Goal: Task Accomplishment & Management: Manage account settings

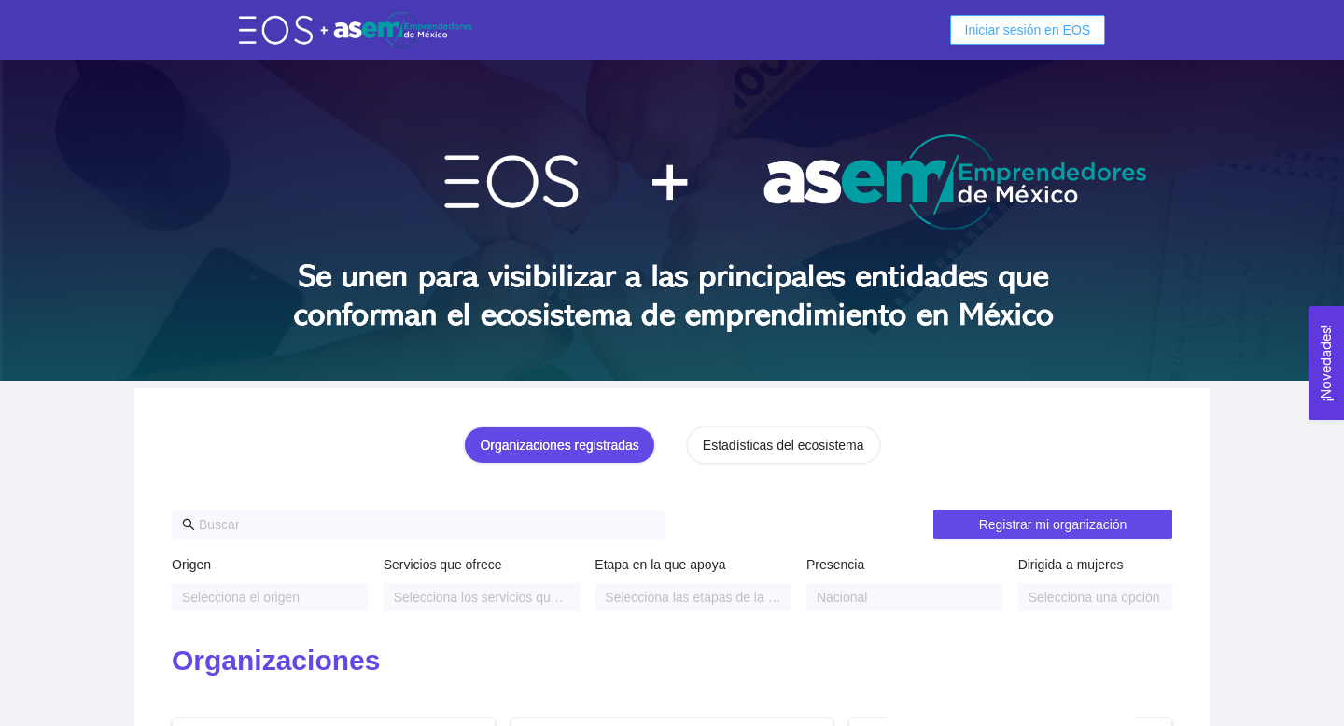
click at [1024, 33] on span "Iniciar sesión en EOS" at bounding box center [1028, 30] width 126 height 21
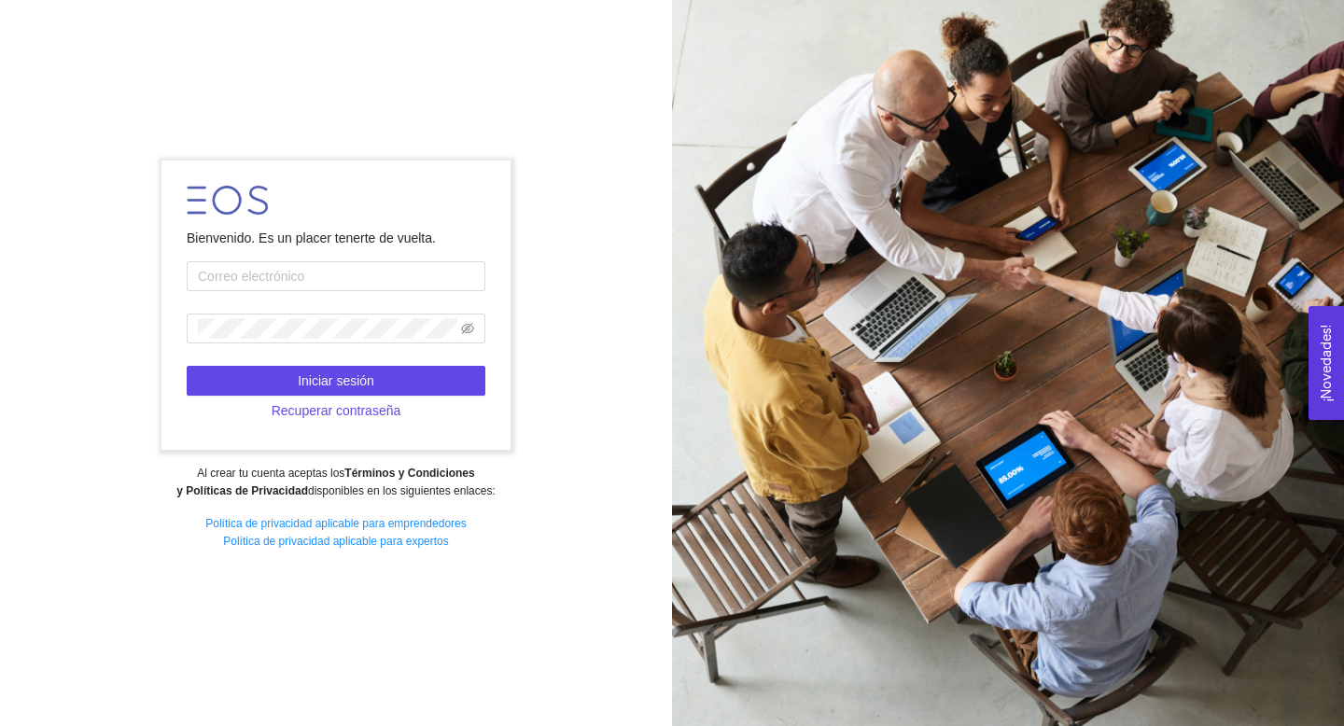
type input "[EMAIL_ADDRESS][DOMAIN_NAME]"
click at [364, 410] on span "Recuperar contraseña" at bounding box center [337, 410] width 130 height 21
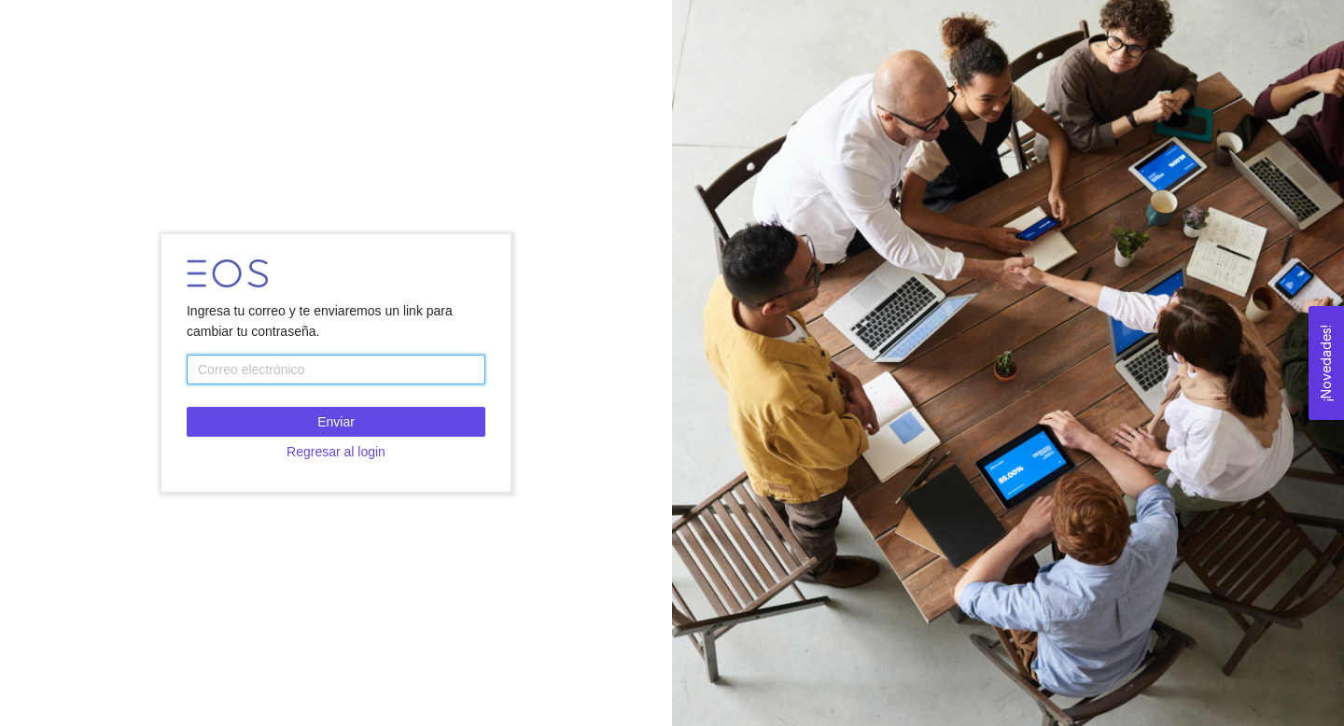
click at [335, 370] on input "text" at bounding box center [336, 370] width 299 height 30
type input "[EMAIL_ADDRESS][DOMAIN_NAME]"
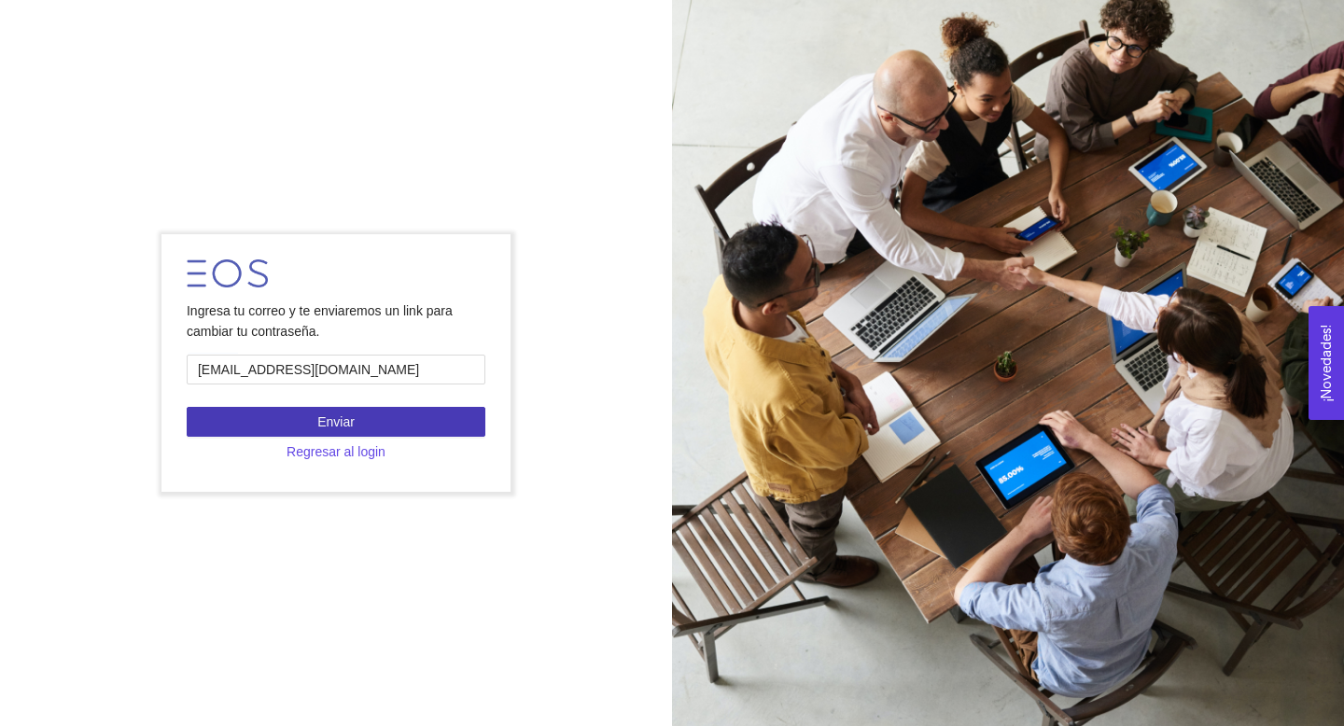
click at [356, 418] on button "Enviar" at bounding box center [336, 422] width 299 height 30
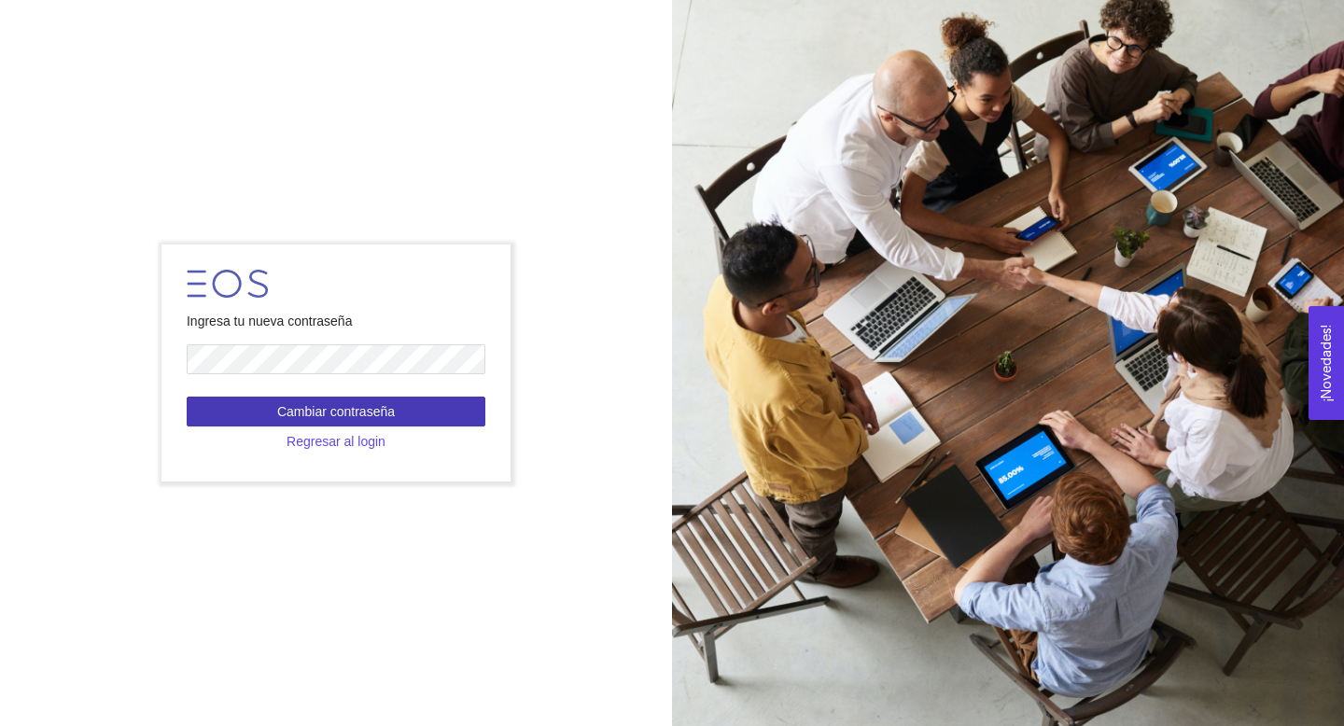
click at [334, 407] on span "Cambiar contraseña" at bounding box center [336, 411] width 118 height 21
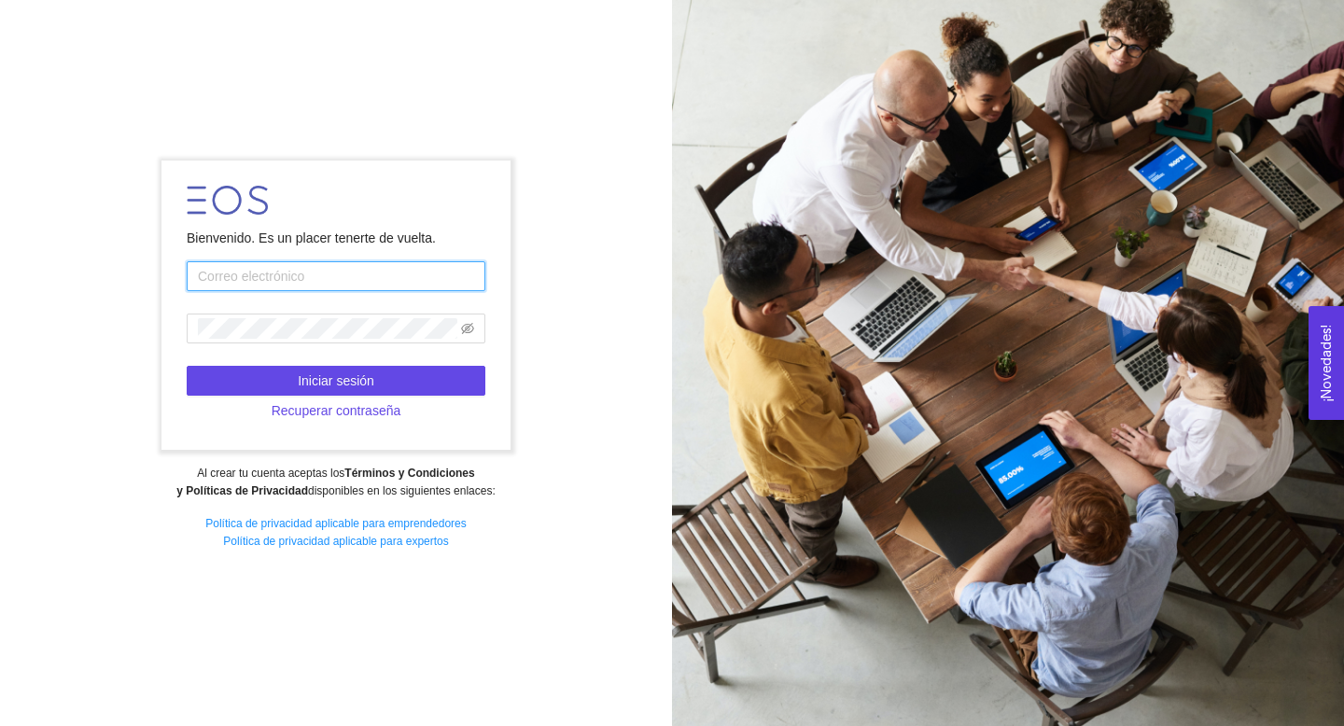
type input "[EMAIL_ADDRESS][DOMAIN_NAME]"
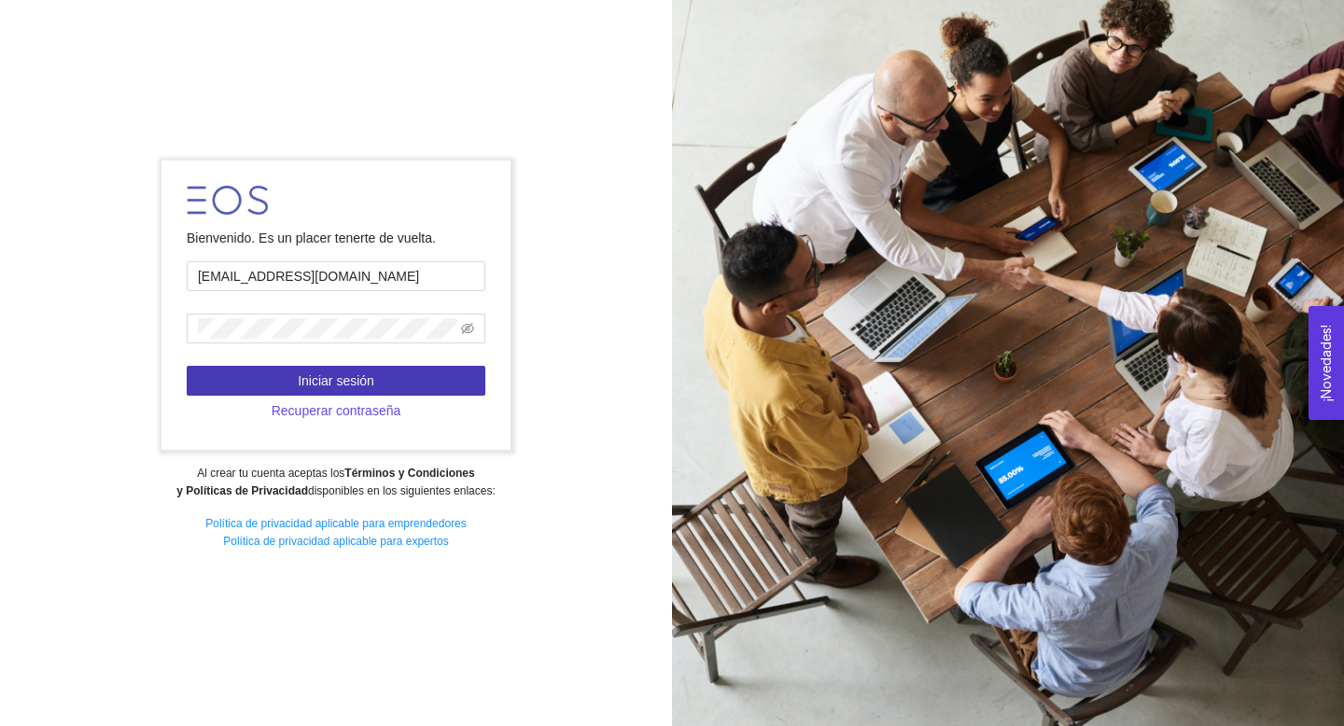
click at [384, 385] on button "Iniciar sesión" at bounding box center [336, 381] width 299 height 30
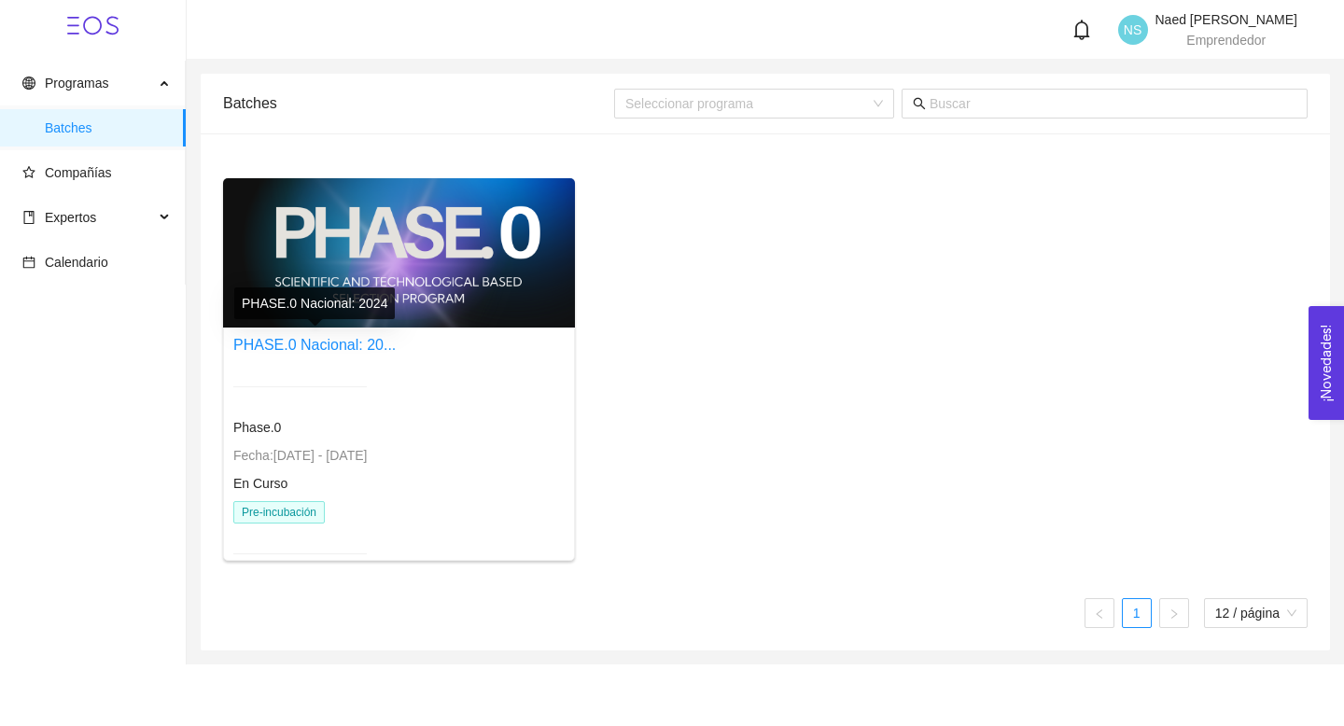
click at [447, 305] on div at bounding box center [399, 252] width 352 height 149
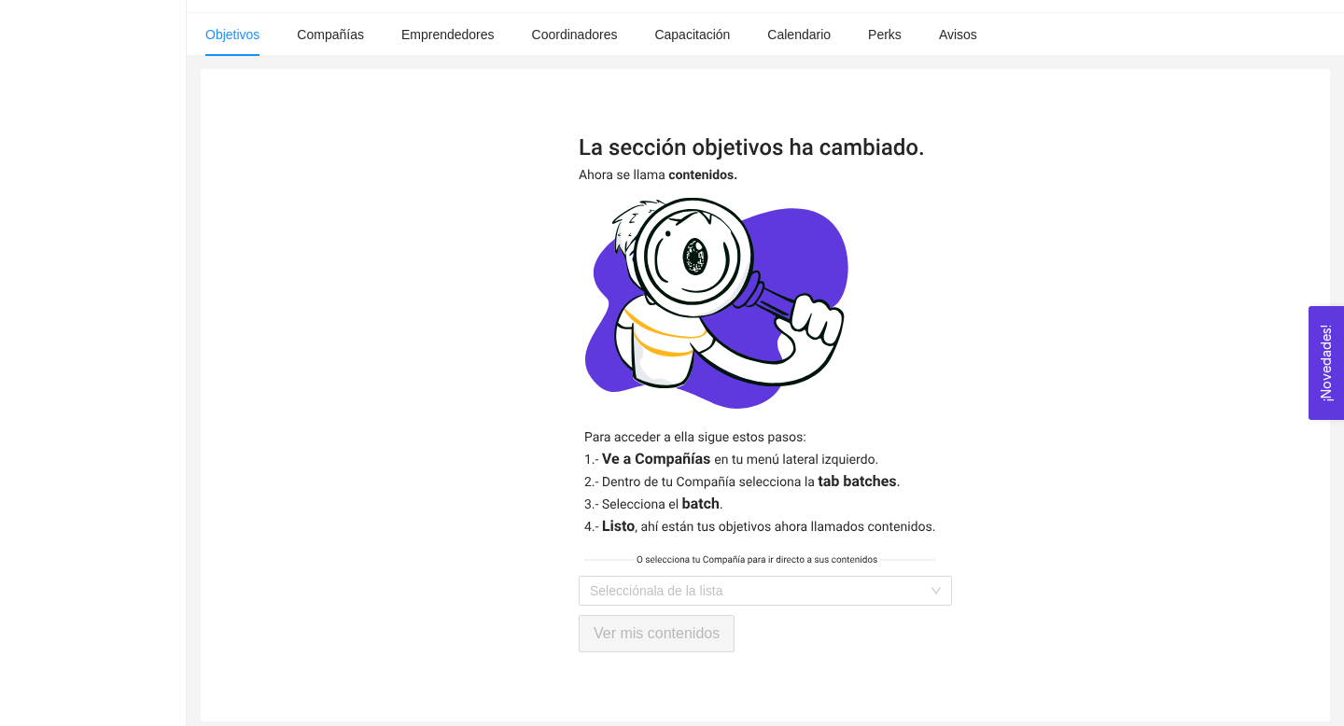
scroll to position [320, 0]
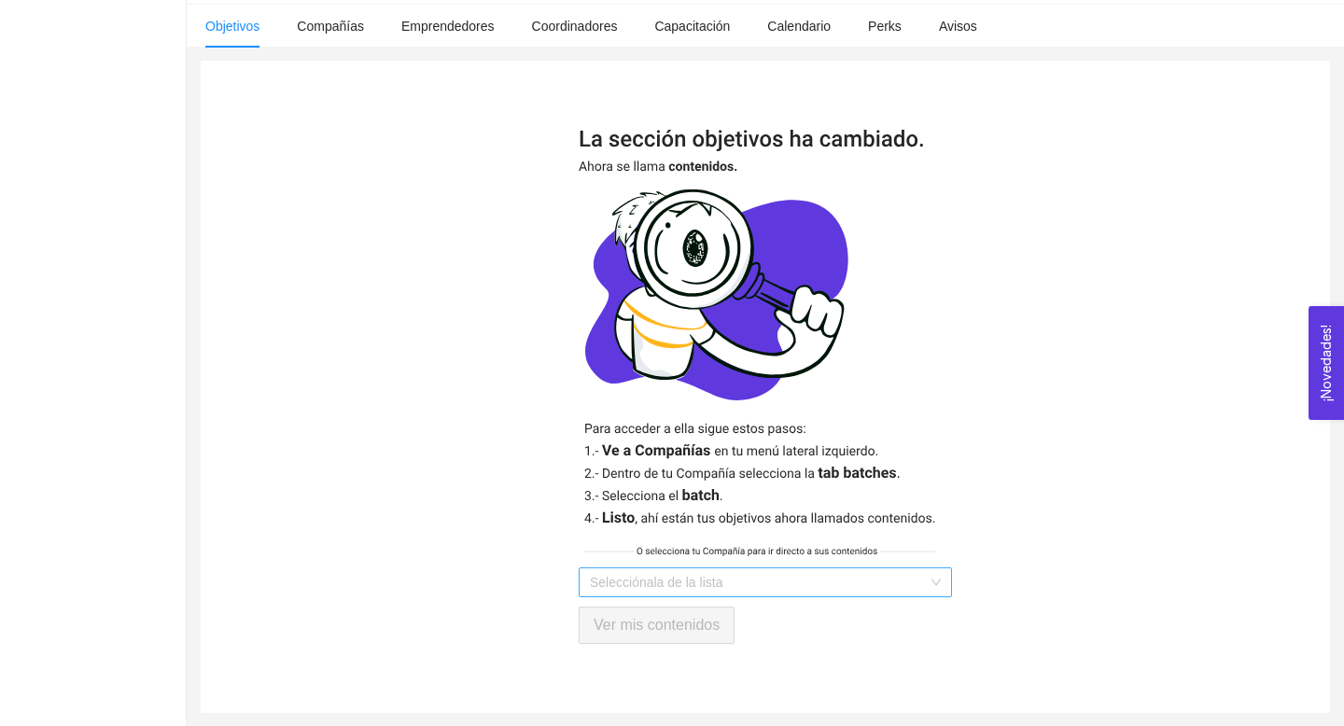
click at [676, 583] on input "search" at bounding box center [759, 582] width 338 height 28
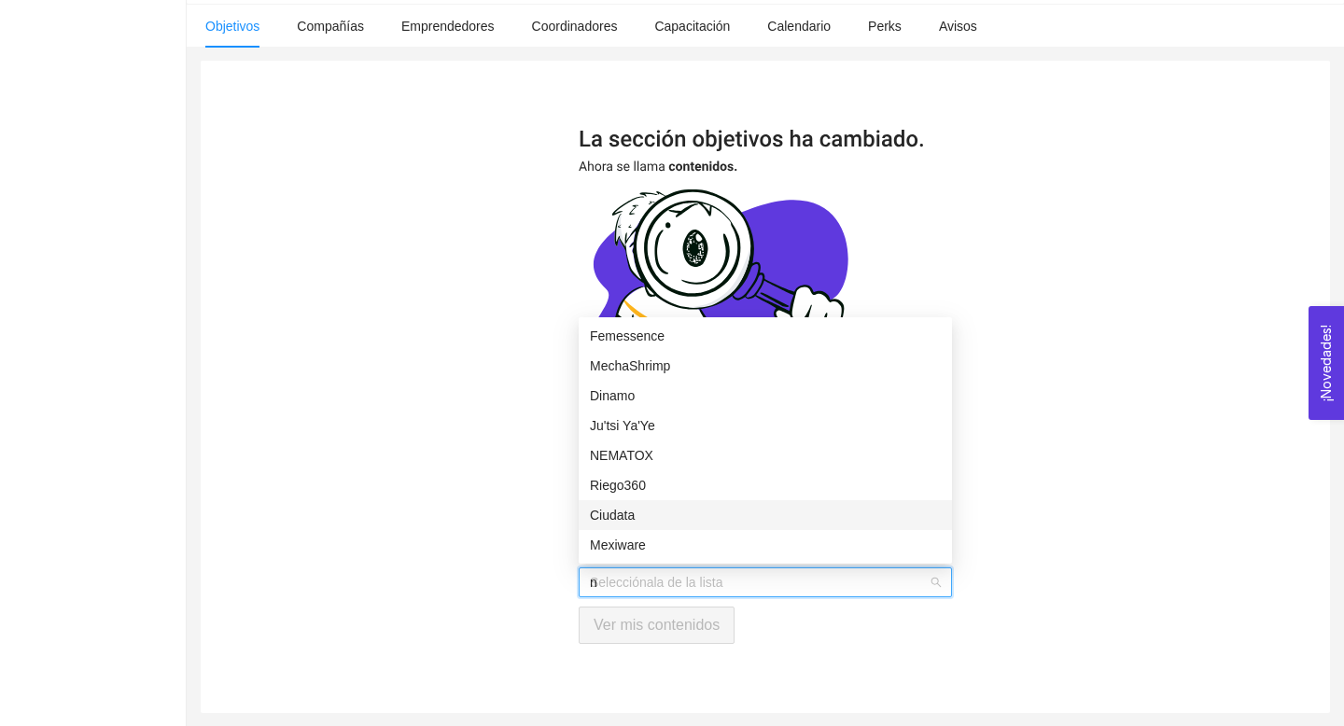
scroll to position [0, 0]
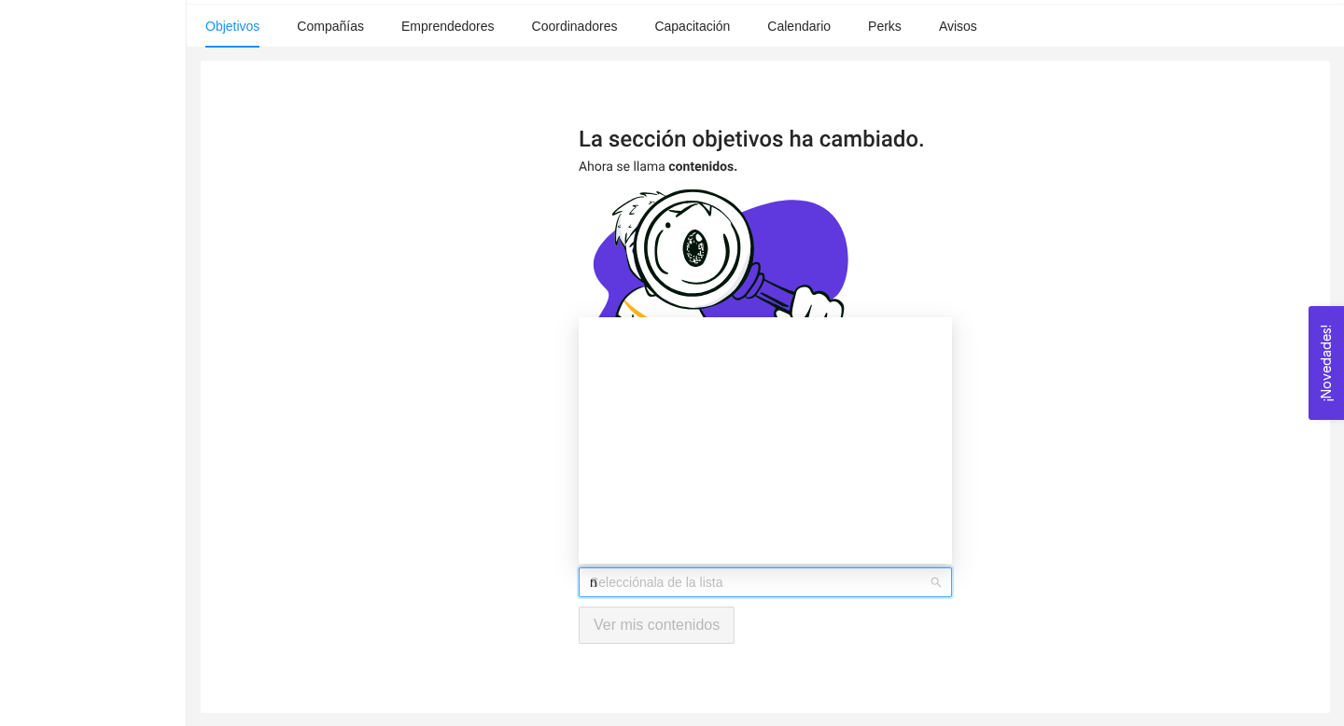
type input "ne"
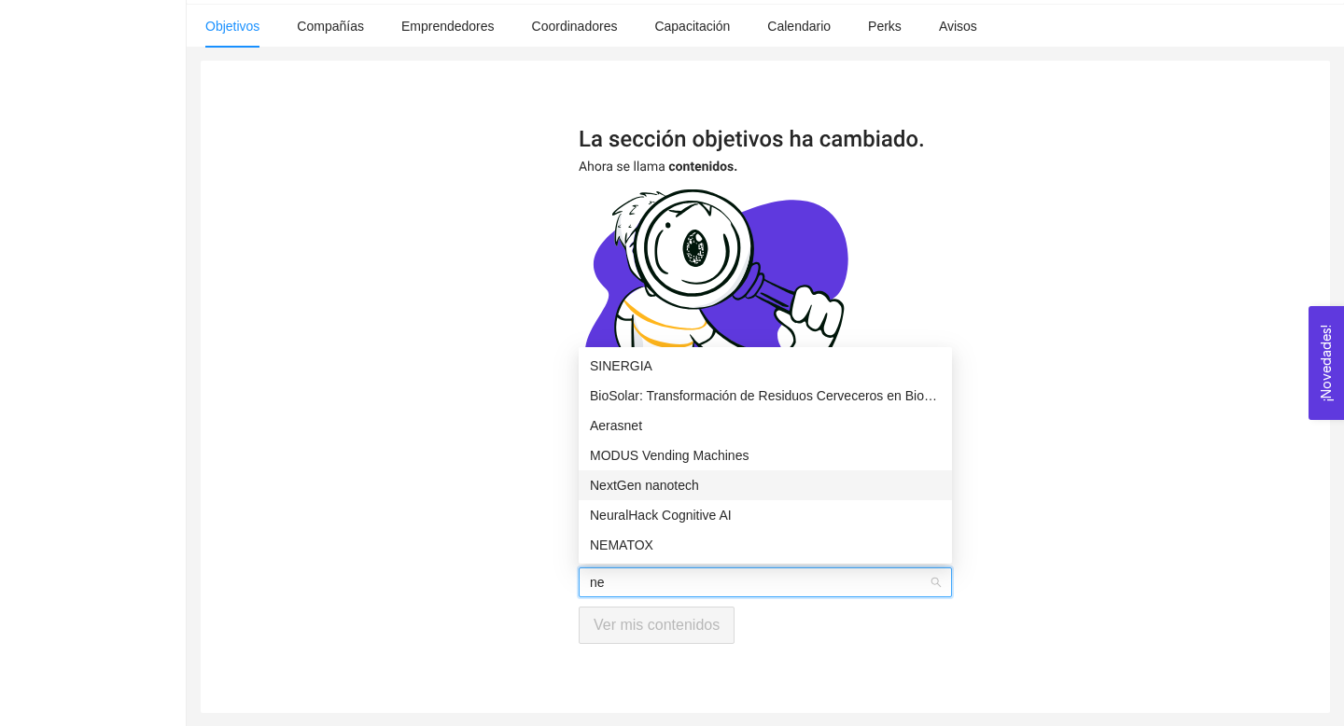
click at [643, 482] on div "NextGen nanotech" at bounding box center [765, 485] width 351 height 21
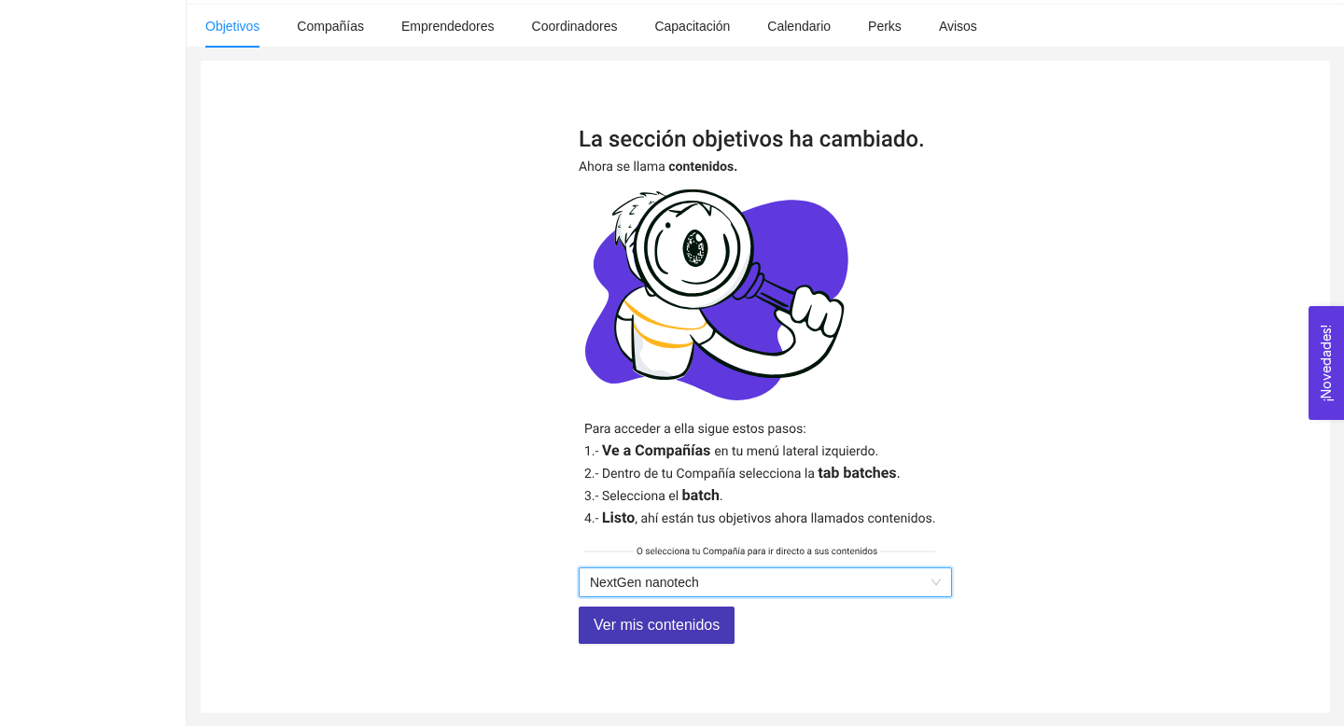
click at [638, 633] on span "Ver mis contenidos" at bounding box center [656, 624] width 126 height 23
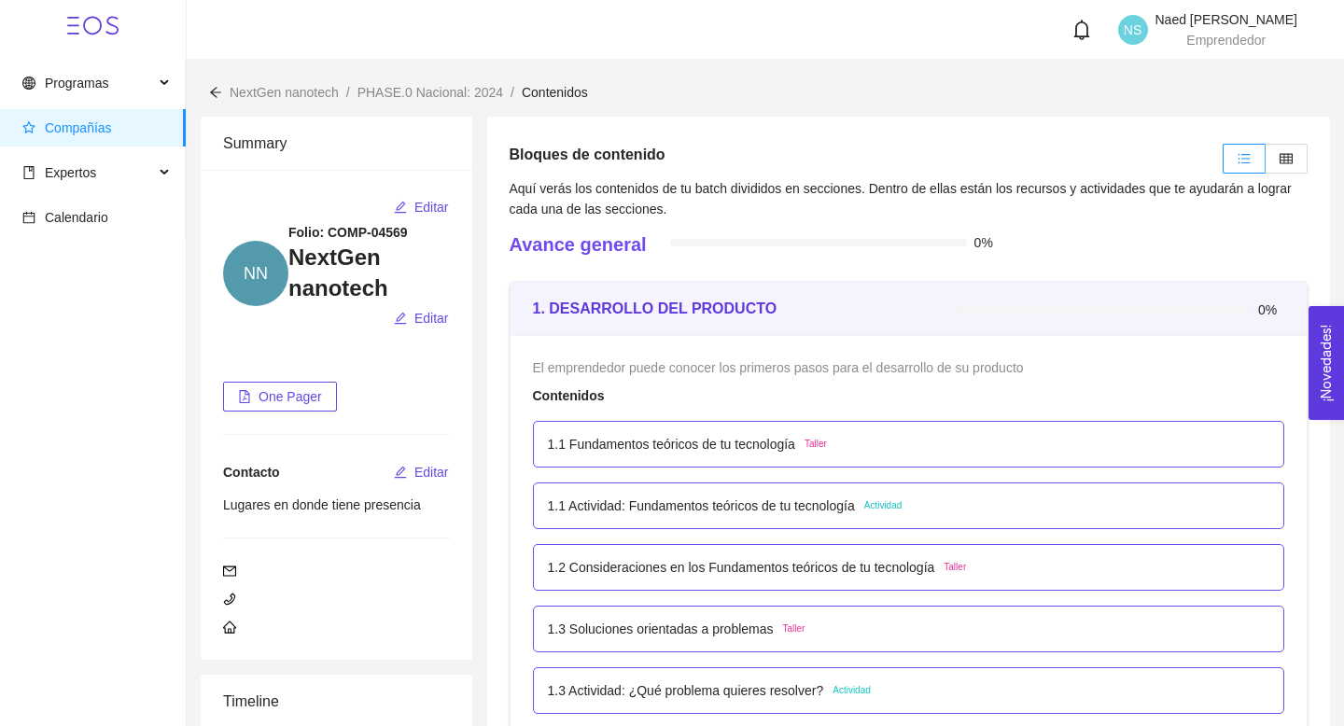
click at [571, 450] on p "1.1 Fundamentos teóricos de tu tecnología" at bounding box center [671, 444] width 247 height 21
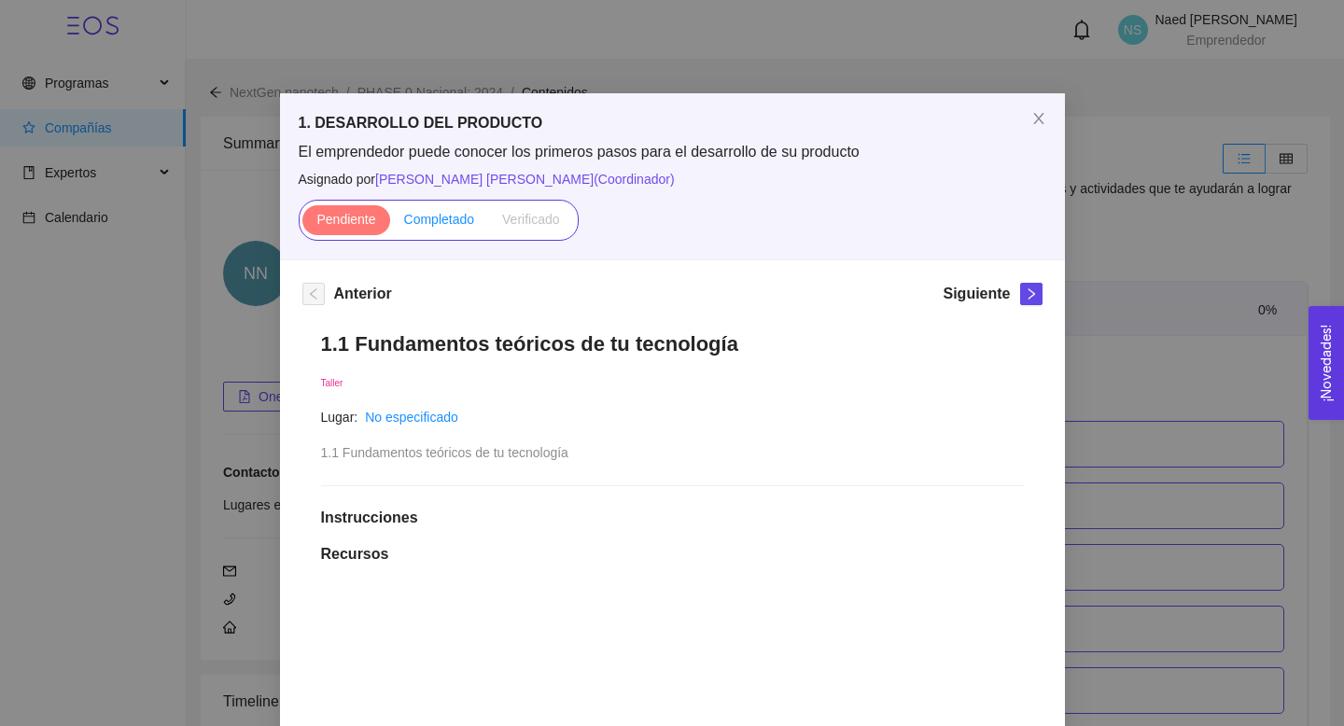
click at [454, 223] on span "Completado" at bounding box center [439, 219] width 71 height 15
click at [390, 224] on input "Completado" at bounding box center [390, 224] width 0 height 0
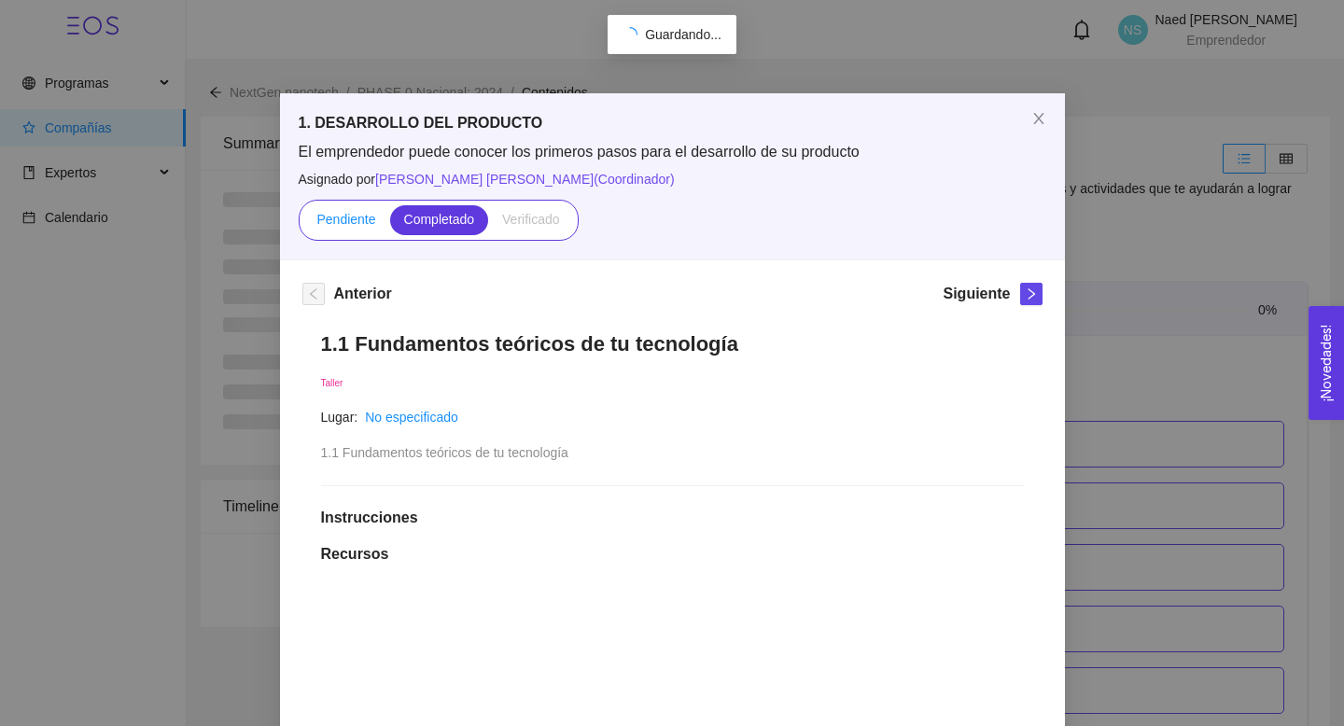
click at [355, 217] on span "Pendiente" at bounding box center [345, 219] width 59 height 15
click at [302, 224] on input "Pendiente" at bounding box center [302, 224] width 0 height 0
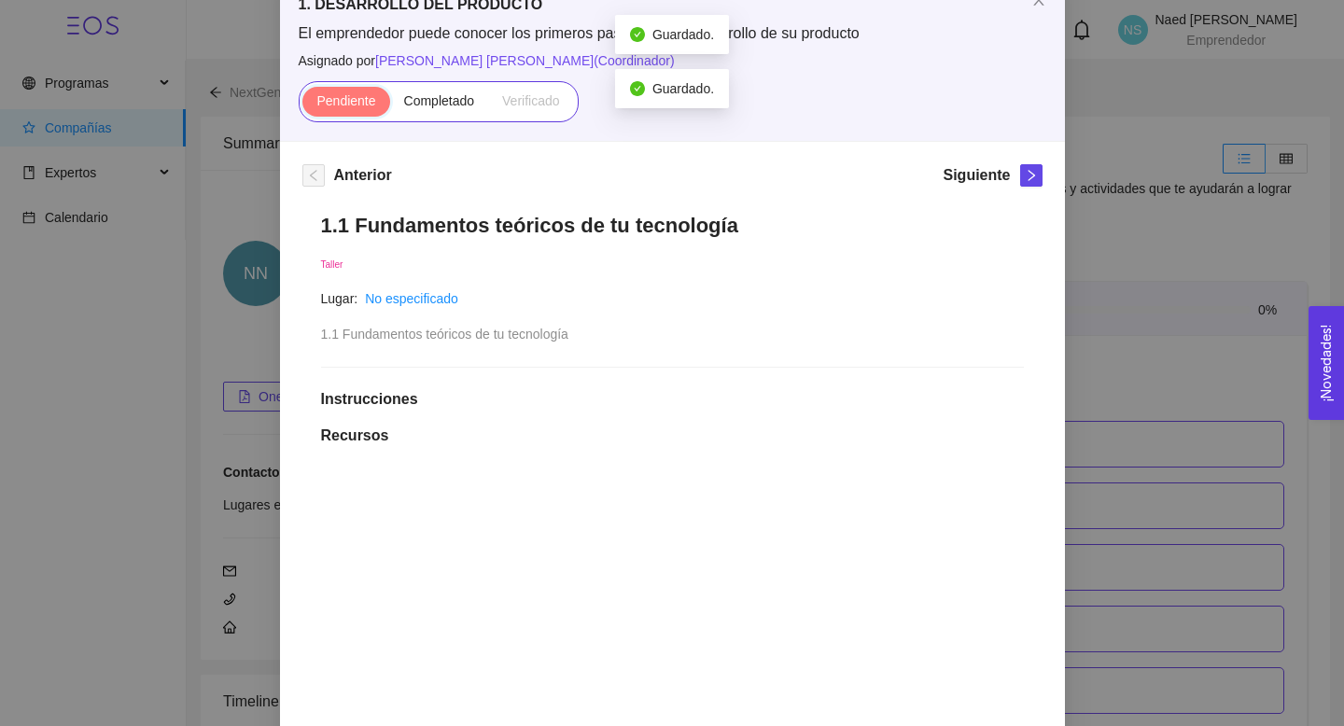
scroll to position [120, 0]
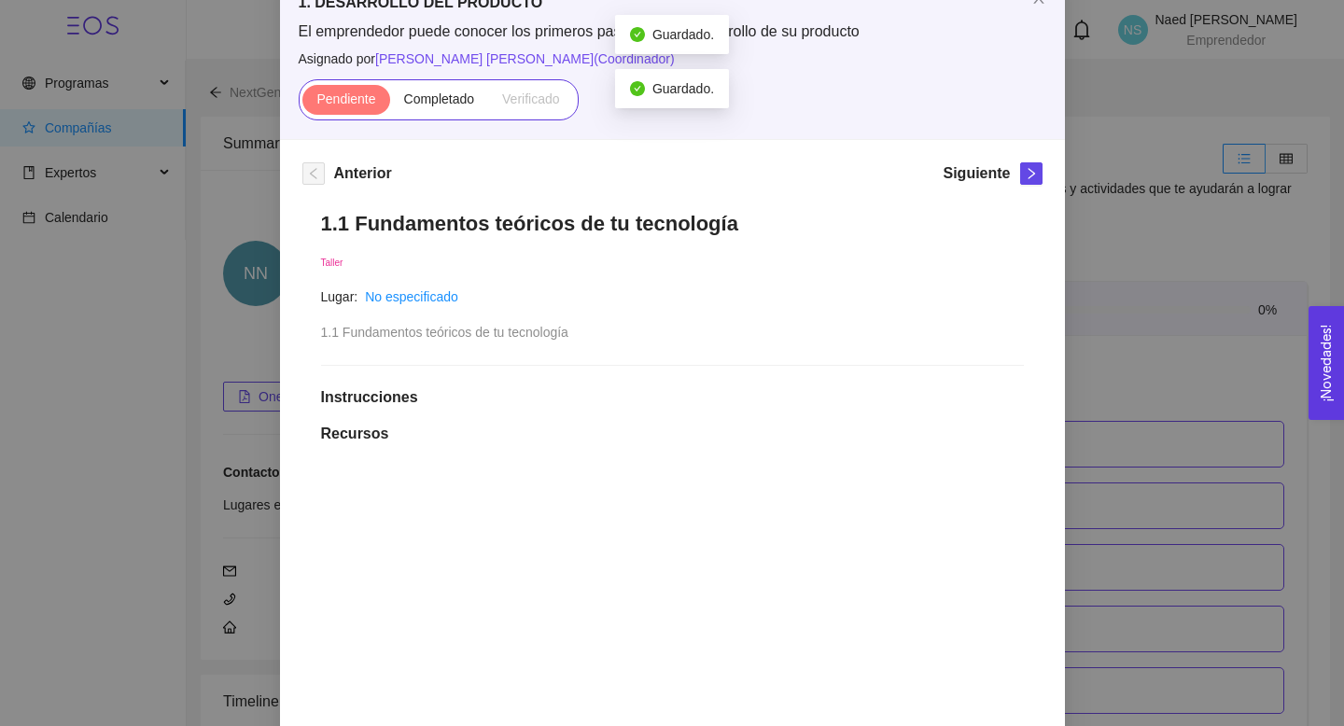
click at [254, 344] on div "1. DESARROLLO DEL PRODUCTO El emprendedor puede conocer los primeros pasos para…" at bounding box center [672, 363] width 1344 height 726
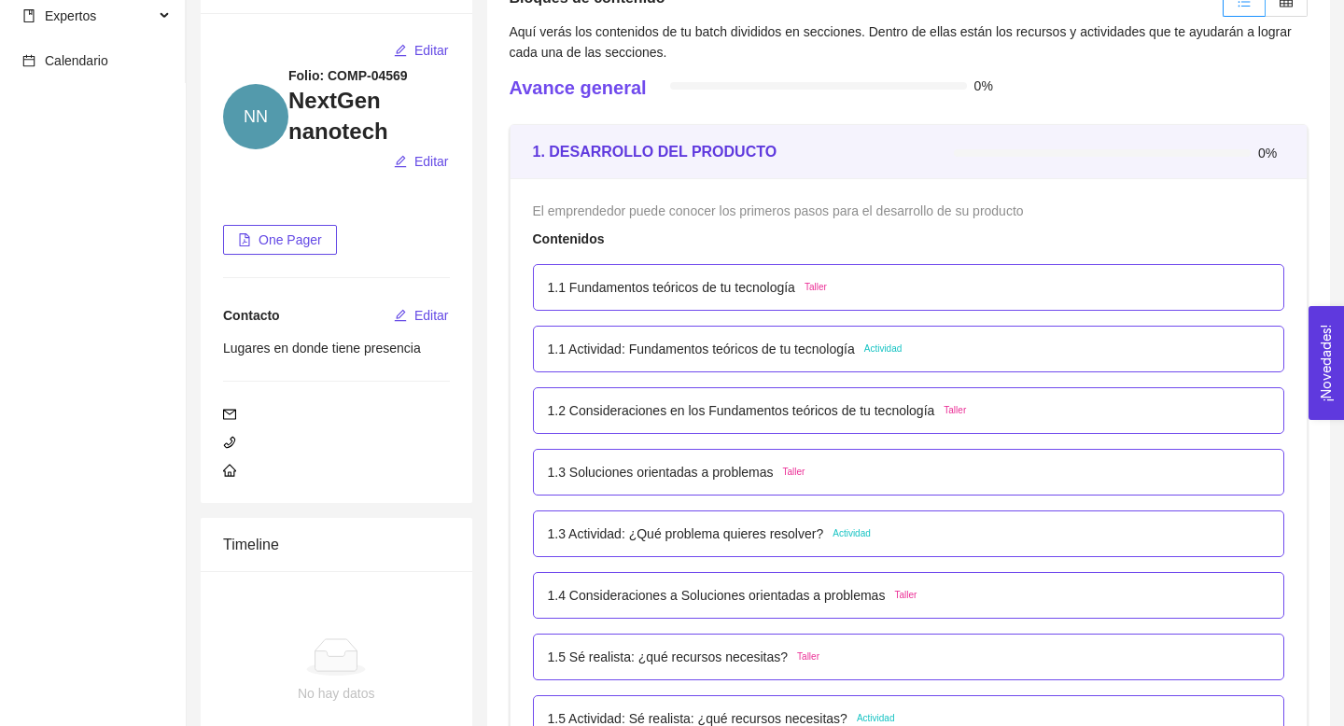
scroll to position [263, 0]
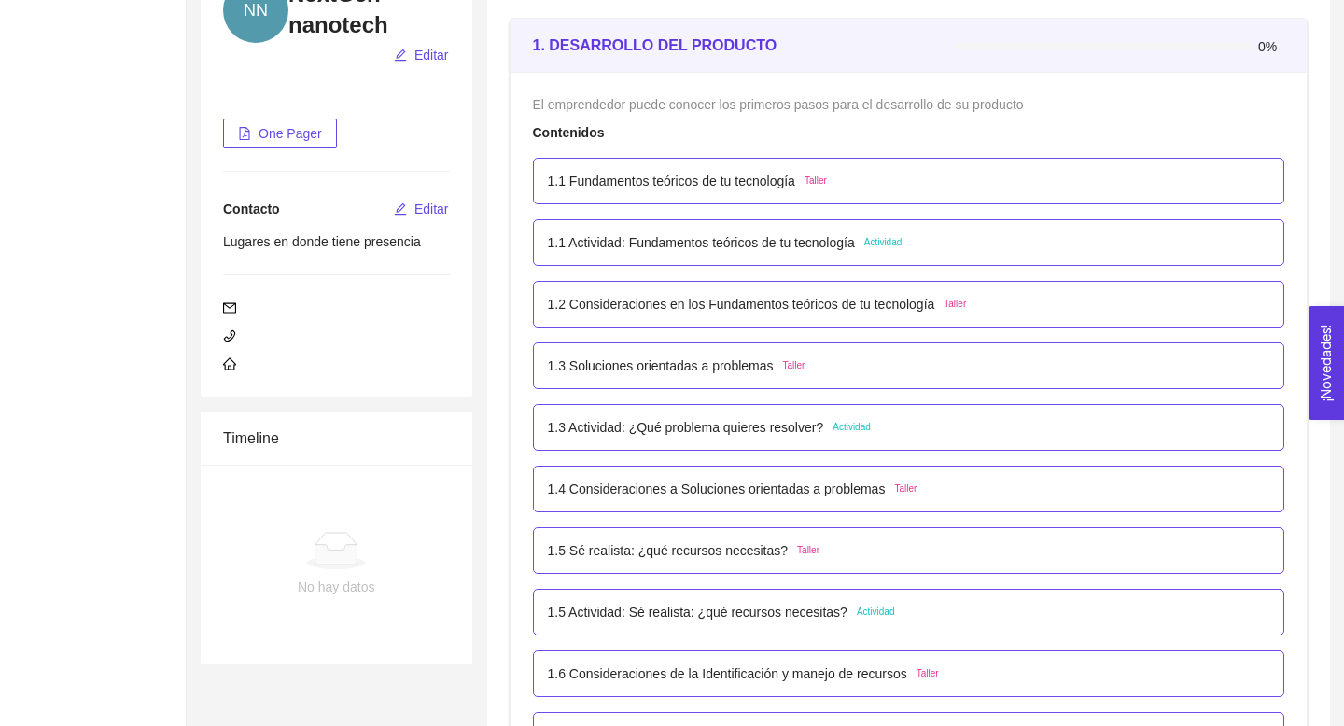
click at [653, 184] on p "1.1 Fundamentos teóricos de tu tecnología" at bounding box center [671, 181] width 247 height 21
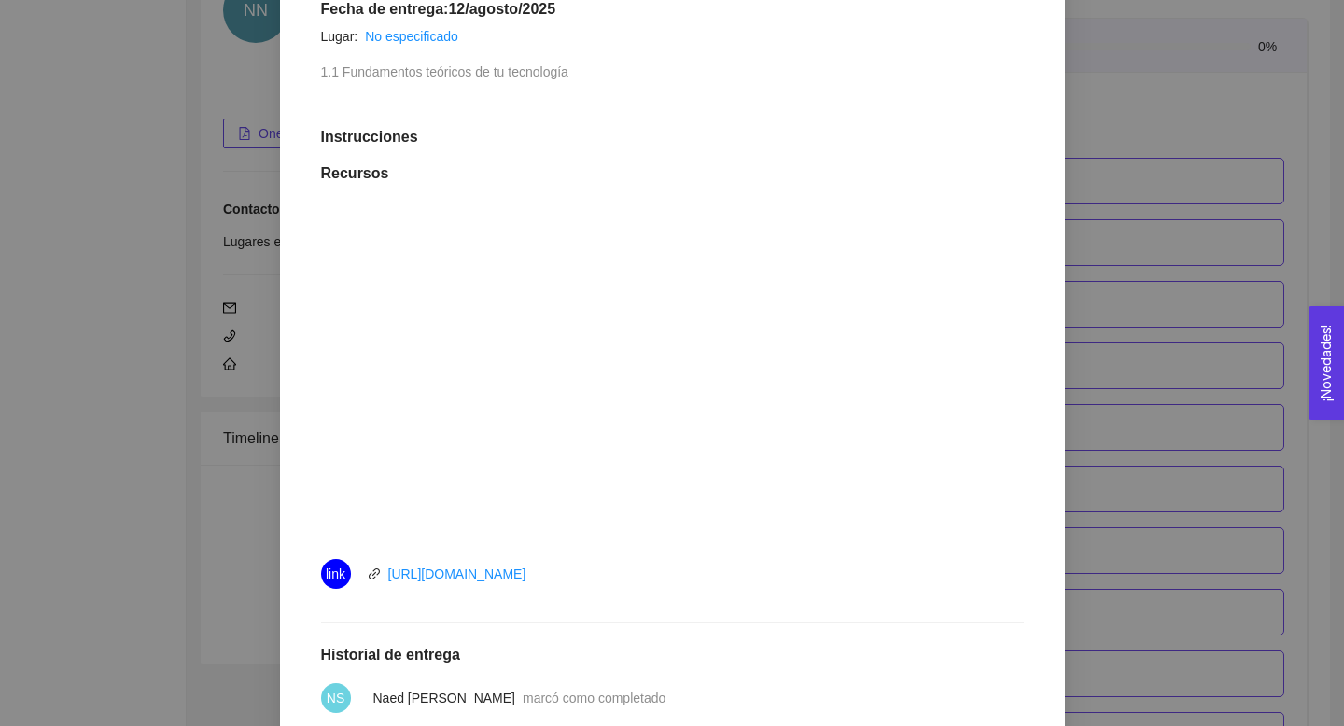
scroll to position [614, 0]
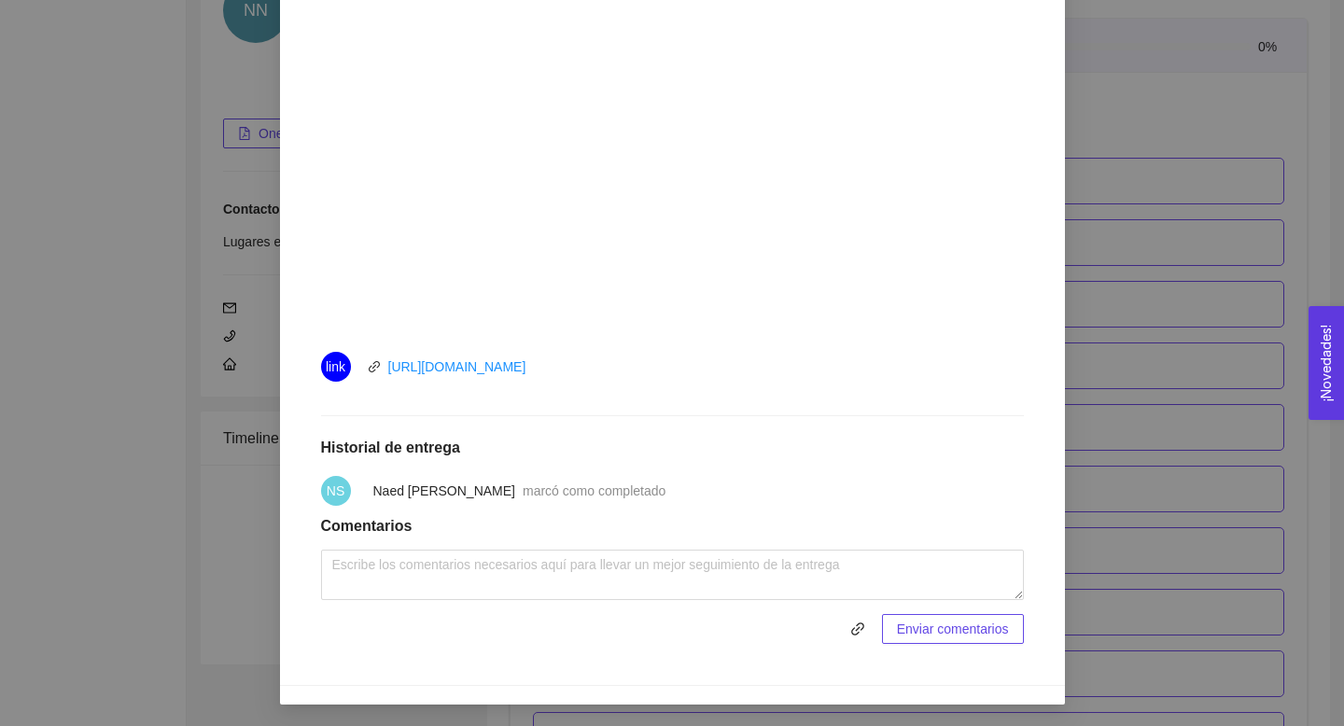
click at [198, 372] on div "1. DESARROLLO DEL PRODUCTO El emprendedor puede conocer los primeros pasos para…" at bounding box center [672, 363] width 1344 height 726
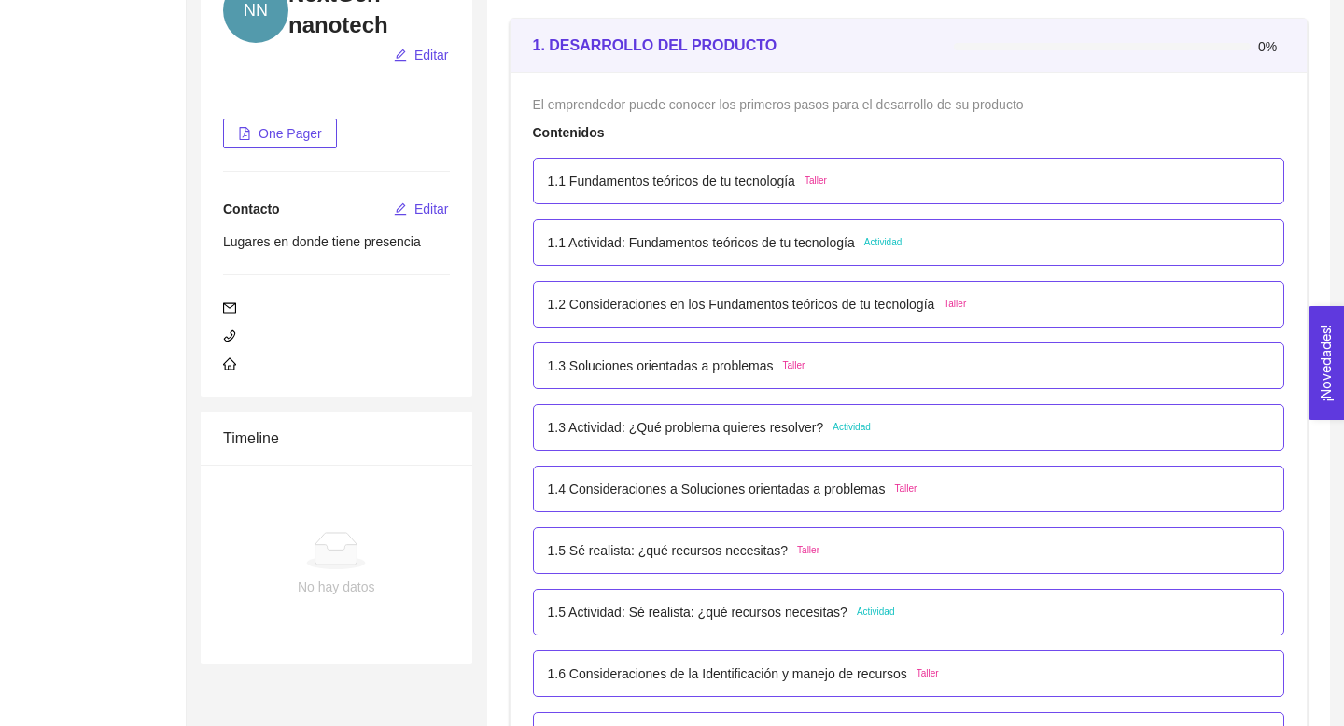
scroll to position [0, 0]
